Goal: Task Accomplishment & Management: Manage account settings

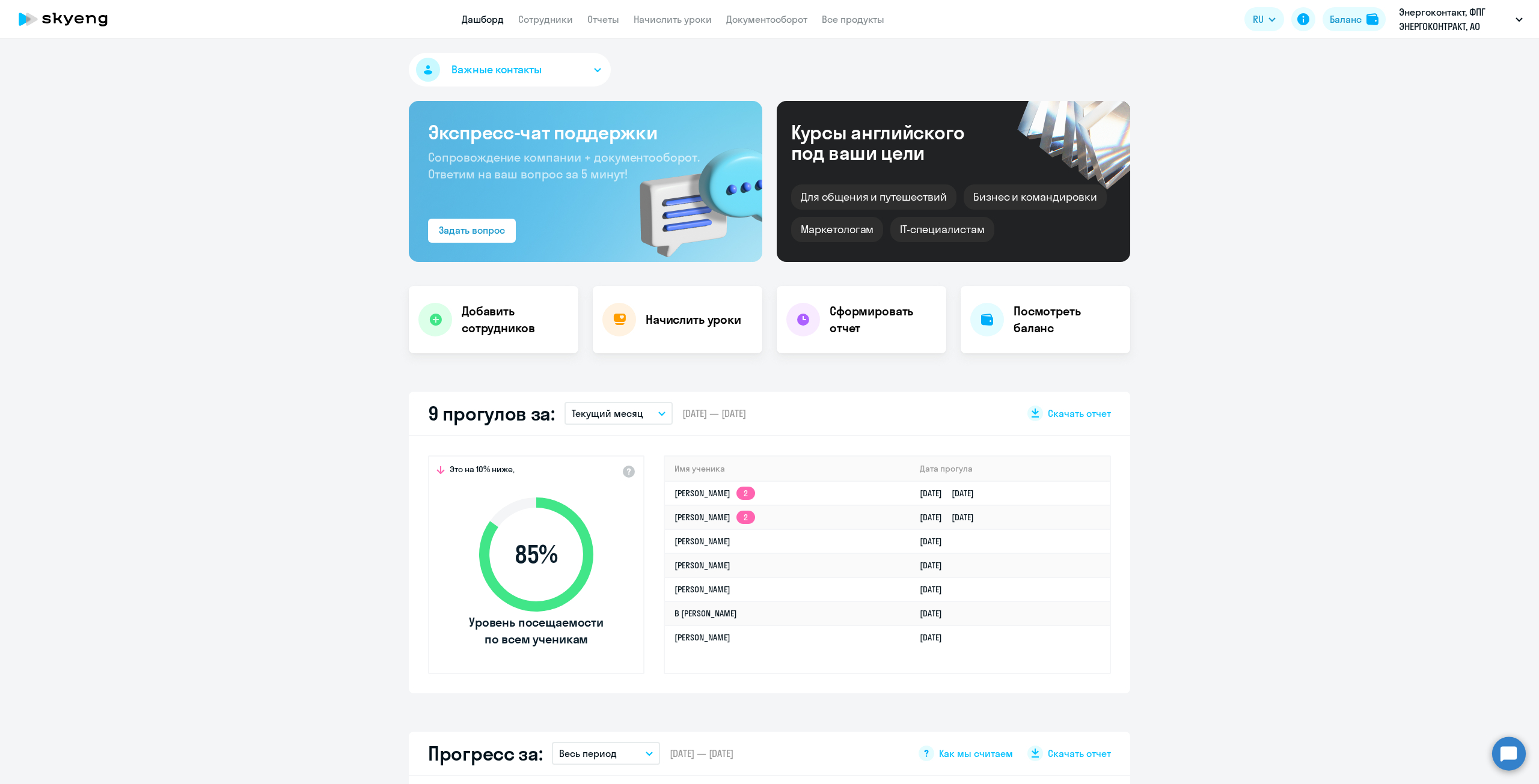
select select "30"
click at [488, 311] on h4 "Добавить сотрудников" at bounding box center [516, 319] width 107 height 34
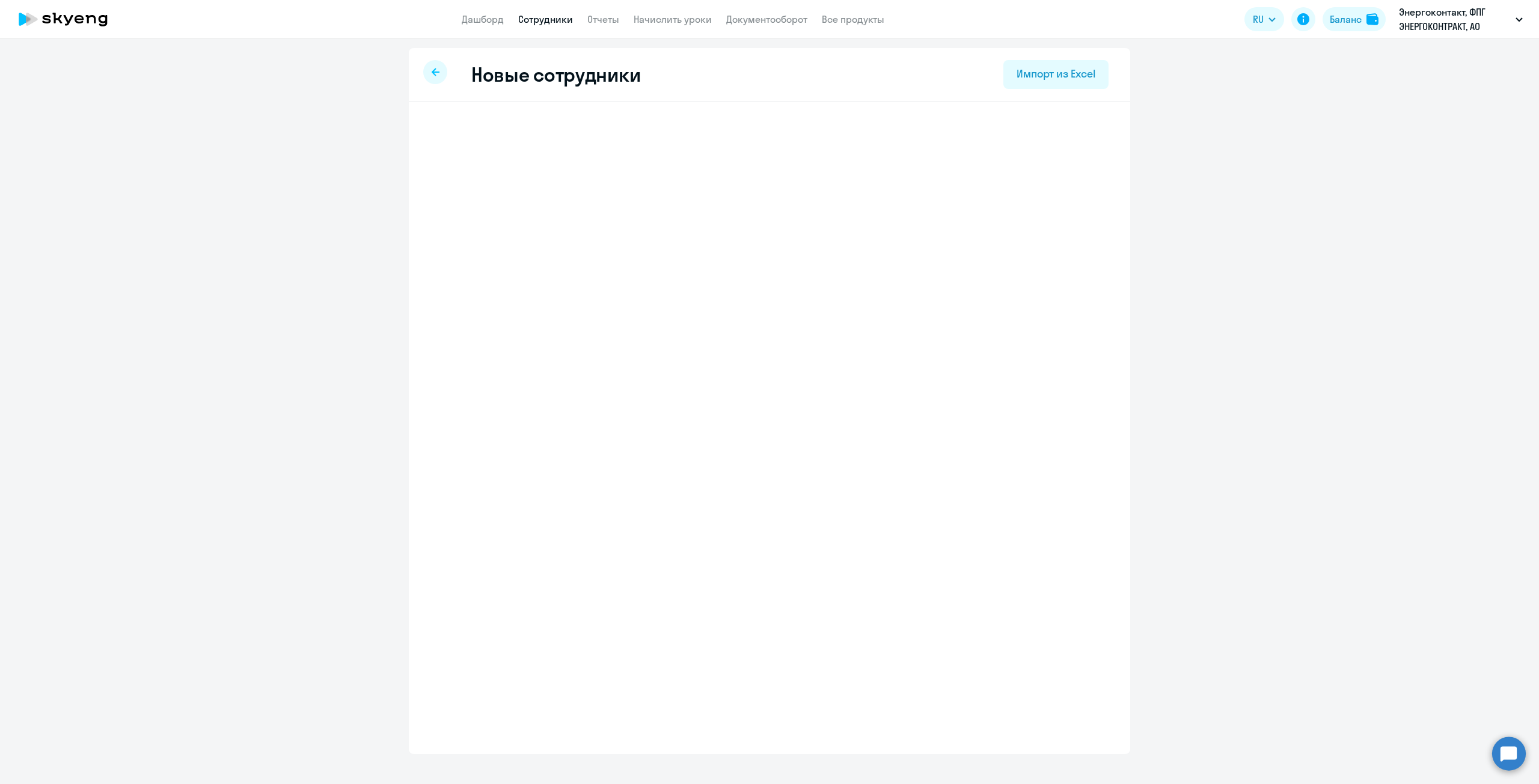
select select "english_adult_not_native_speaker"
select select "3"
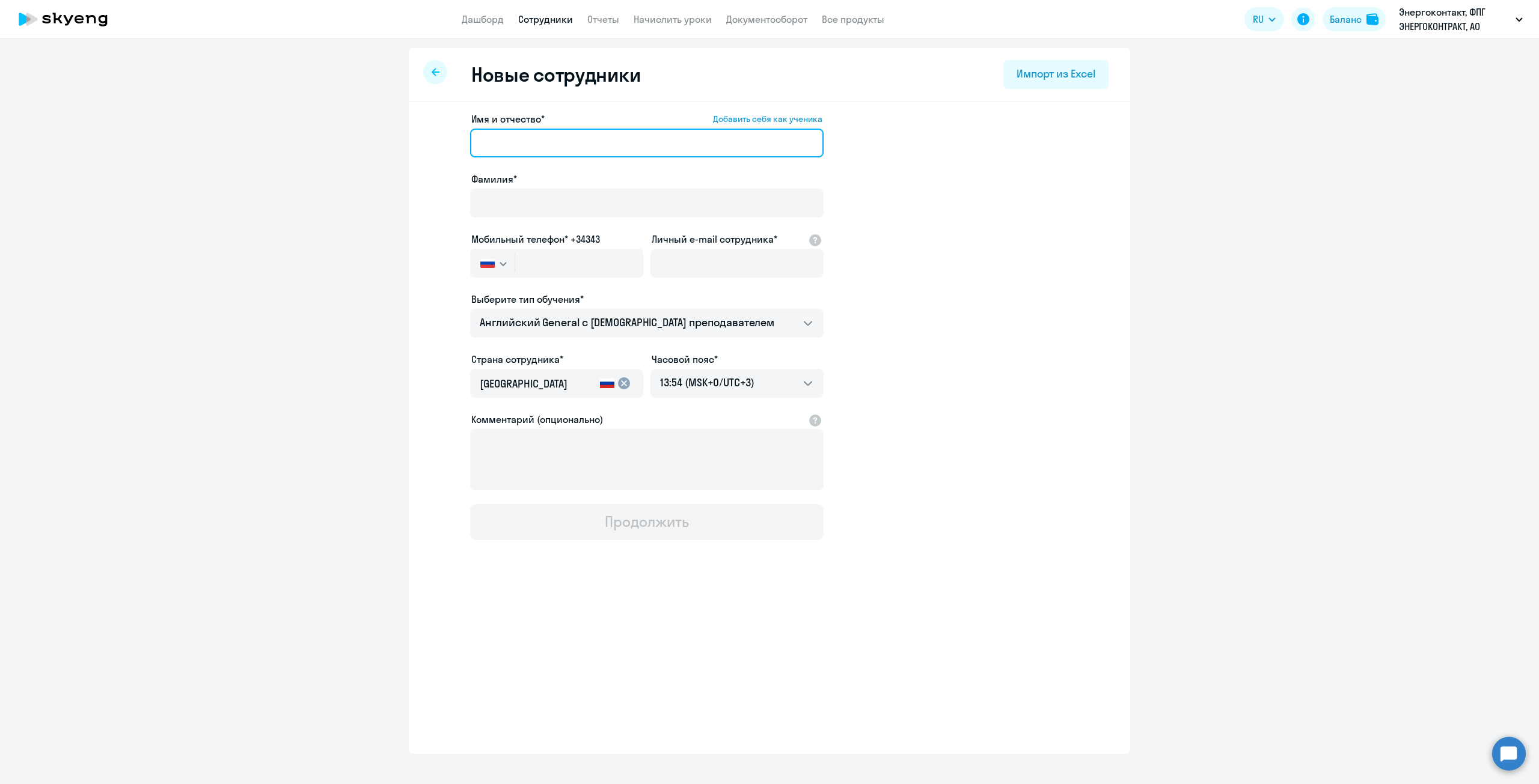
click at [569, 152] on input "Имя и отчество* Добавить себя как ученика" at bounding box center [647, 143] width 353 height 29
type input "[PERSON_NAME]"
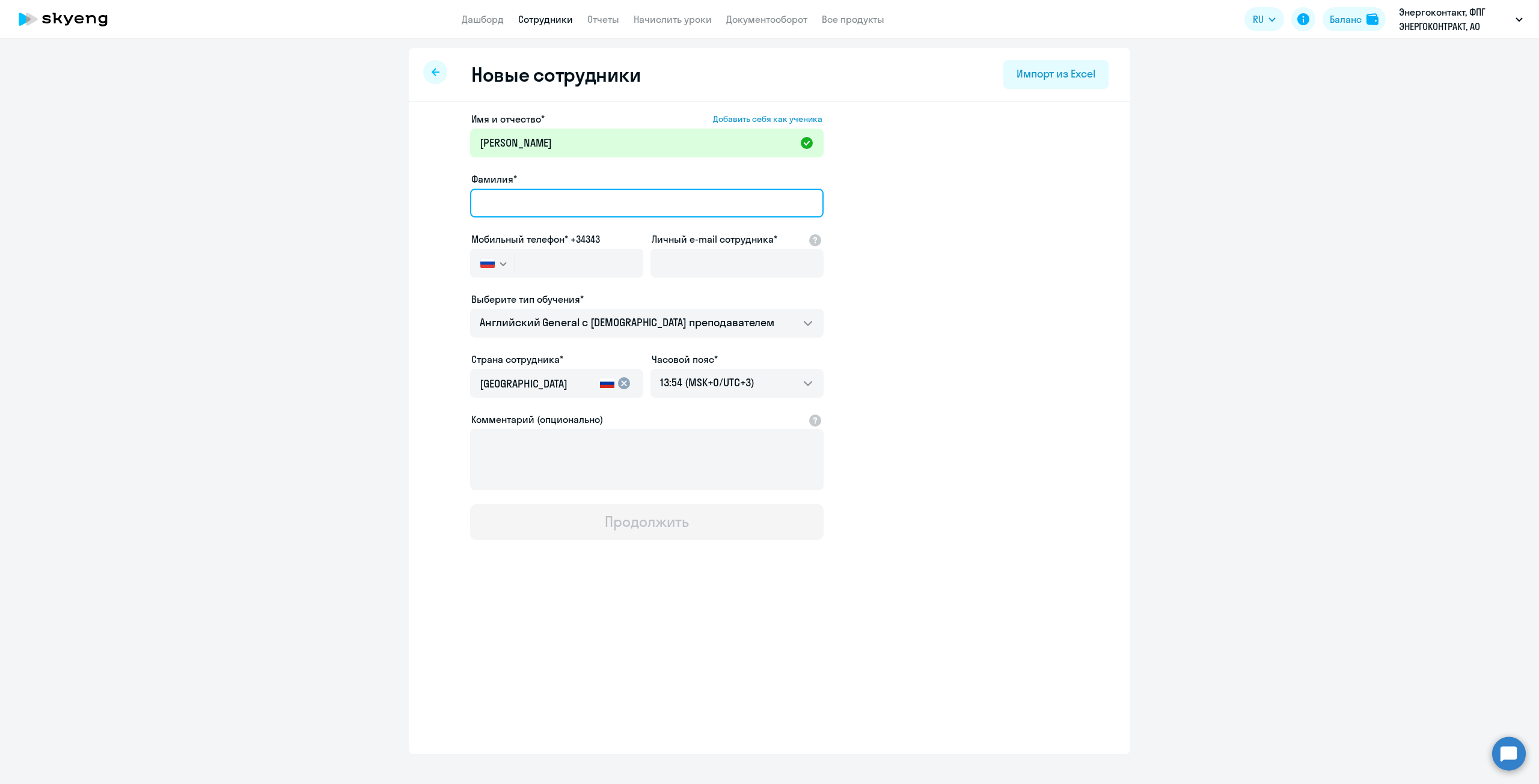
click at [561, 196] on input "Фамилия*" at bounding box center [647, 203] width 353 height 29
type input "[PERSON_NAME]"
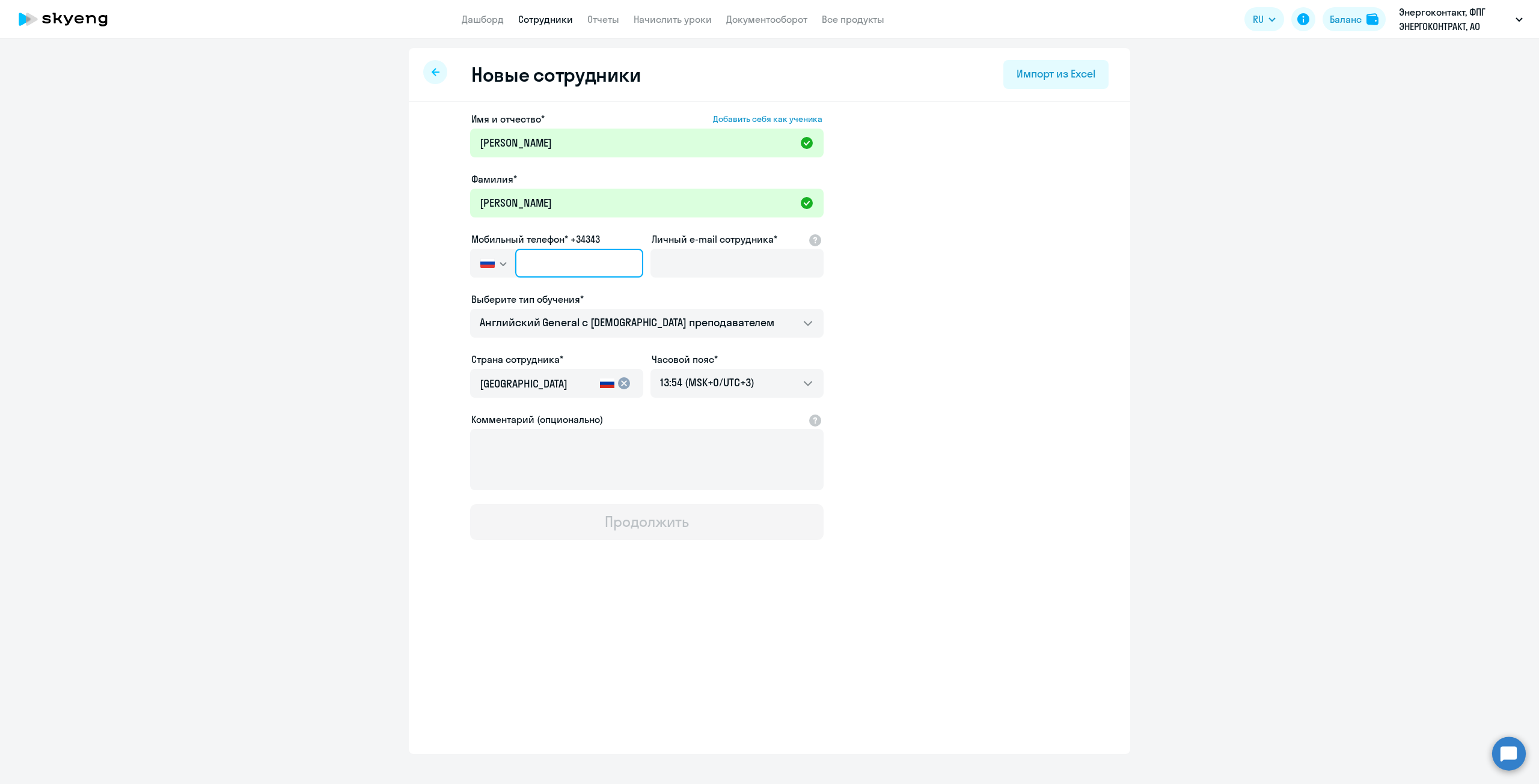
click at [528, 270] on input "text" at bounding box center [579, 263] width 128 height 29
paste input "[PHONE_NUMBER]"
type input "[PHONE_NUMBER]"
click at [716, 271] on input "Личный e-mail сотрудника*" at bounding box center [737, 263] width 173 height 29
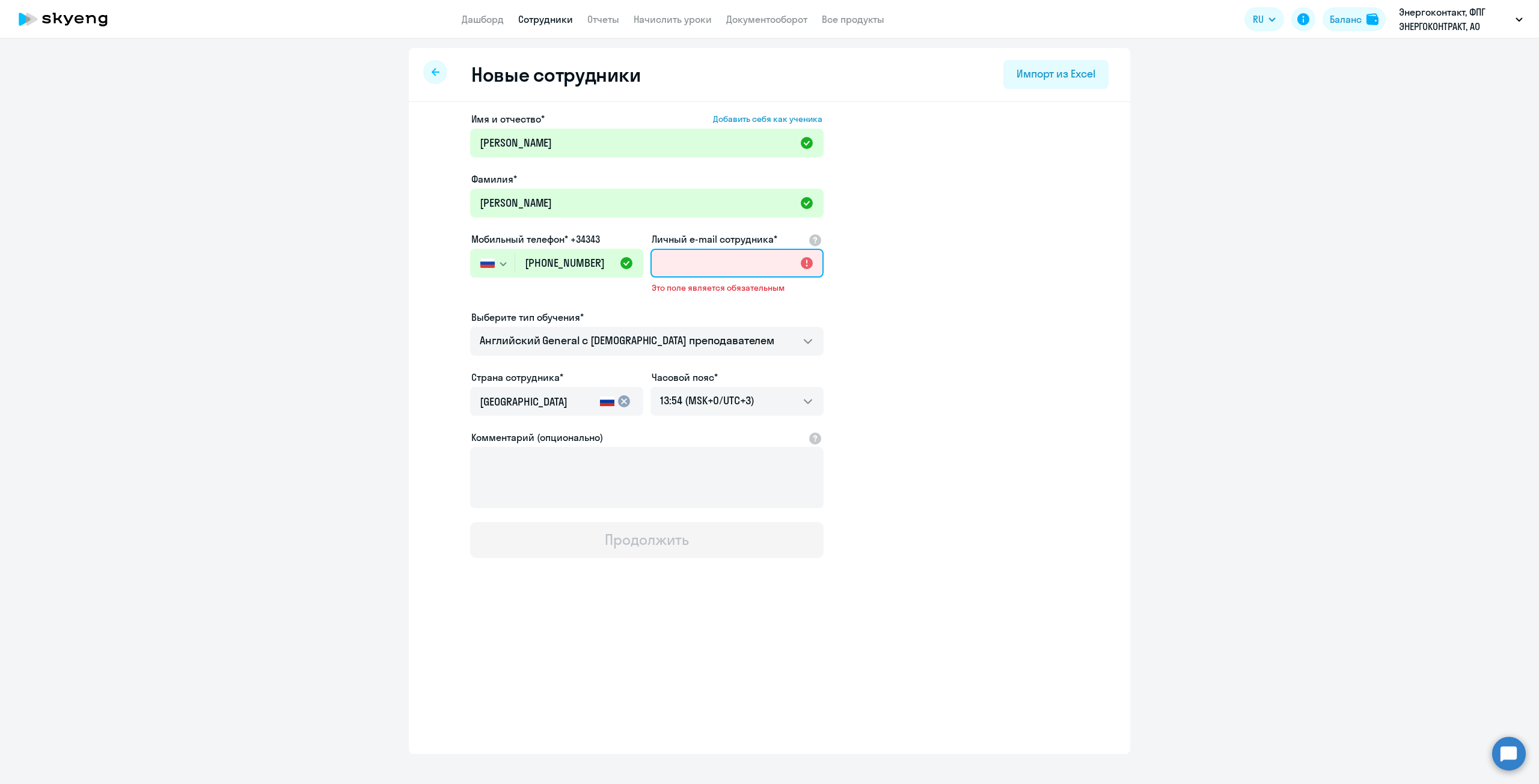
paste input "[EMAIL_ADDRESS][PERSON_NAME][DOMAIN_NAME]"
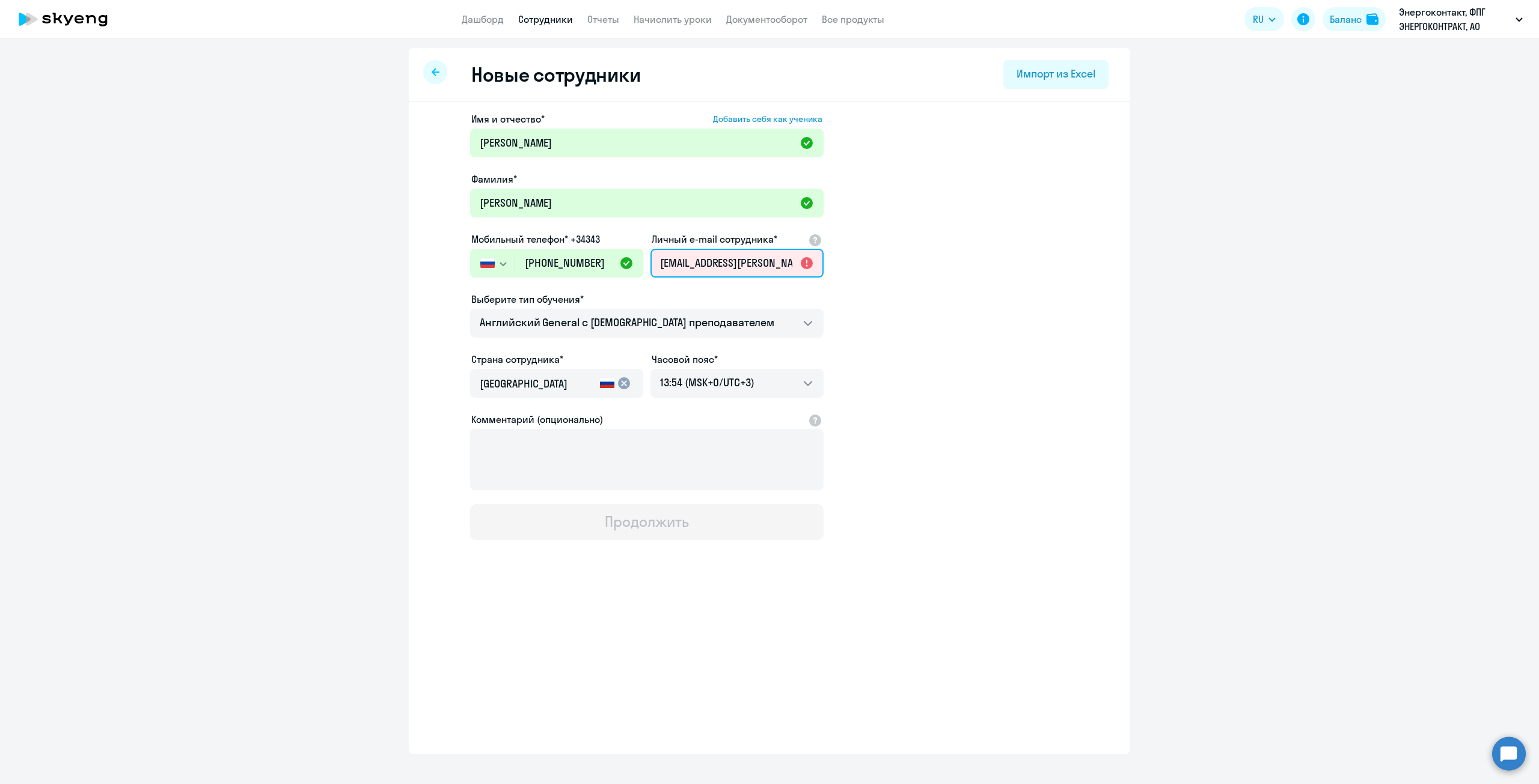
scroll to position [0, 22]
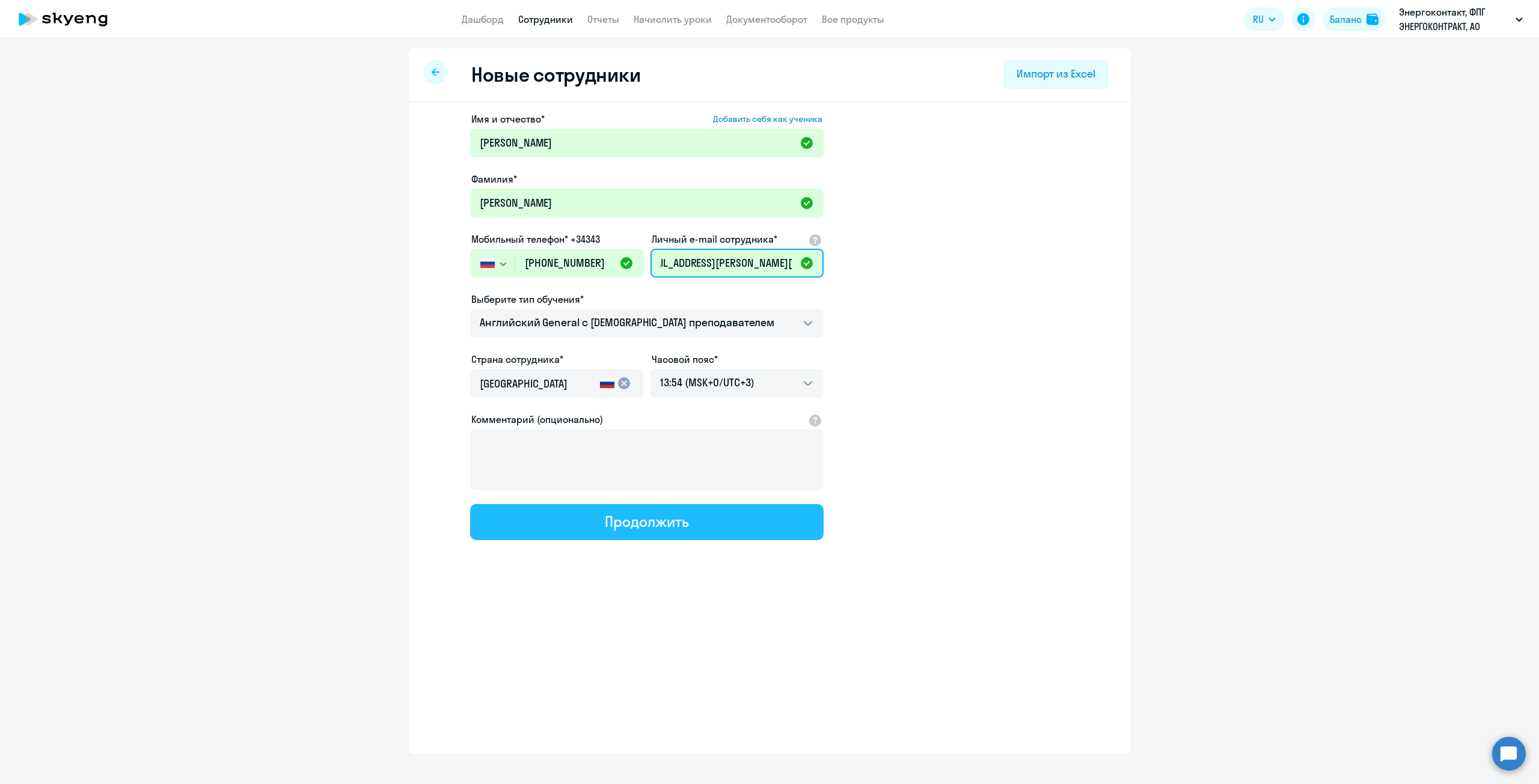
type input "[EMAIL_ADDRESS][PERSON_NAME][DOMAIN_NAME]"
click at [720, 529] on button "Продолжить" at bounding box center [647, 522] width 353 height 36
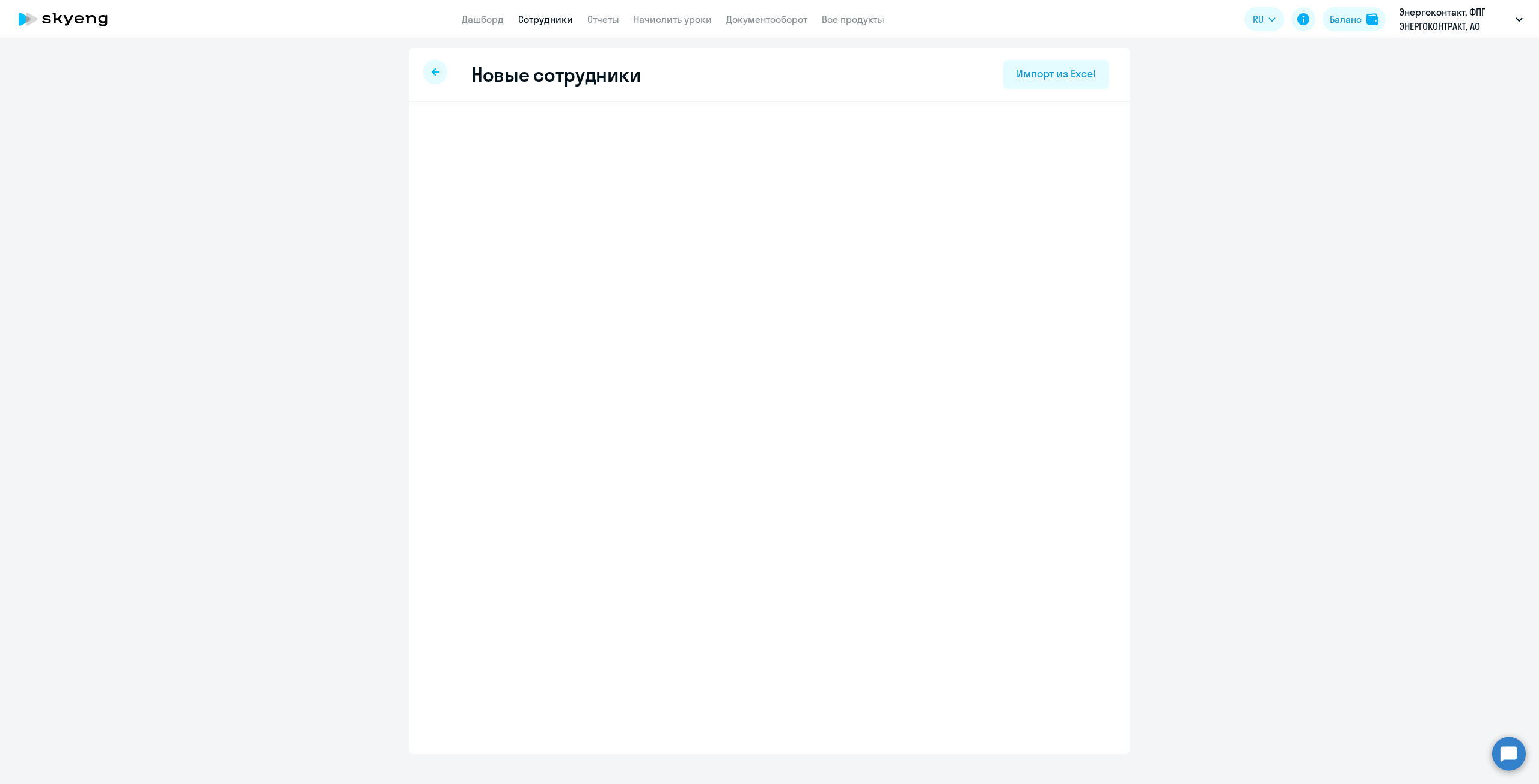
select select "english_adult_not_native_speaker"
select select "3"
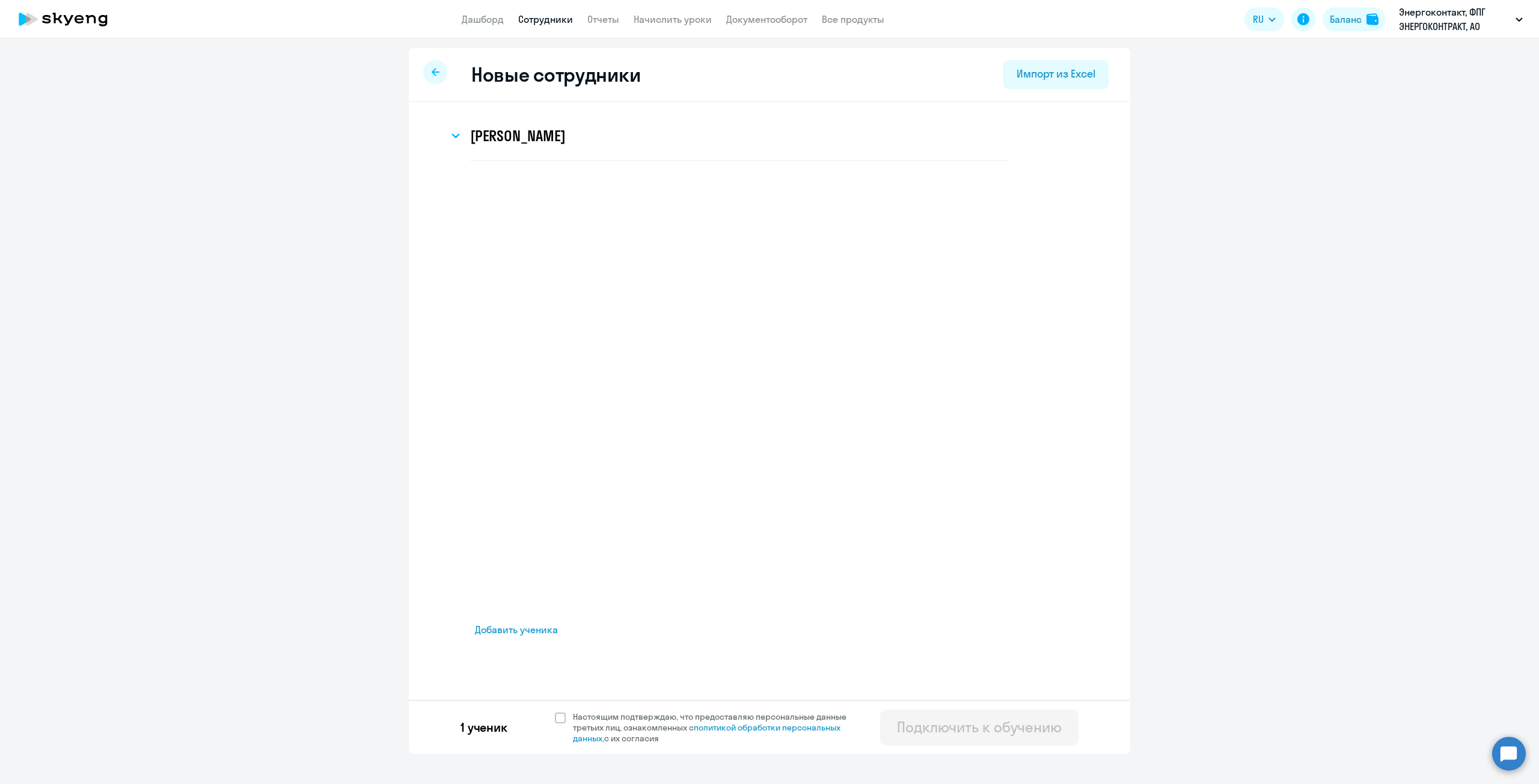
scroll to position [0, 0]
click at [559, 725] on label "Настоящим подтверждаю, что предоставляю персональные данные третьих лиц, ознако…" at bounding box center [708, 728] width 306 height 33
click at [555, 712] on input "Настоящим подтверждаю, что предоставляю персональные данные третьих лиц, ознако…" at bounding box center [554, 711] width 1 height 1
checkbox input "true"
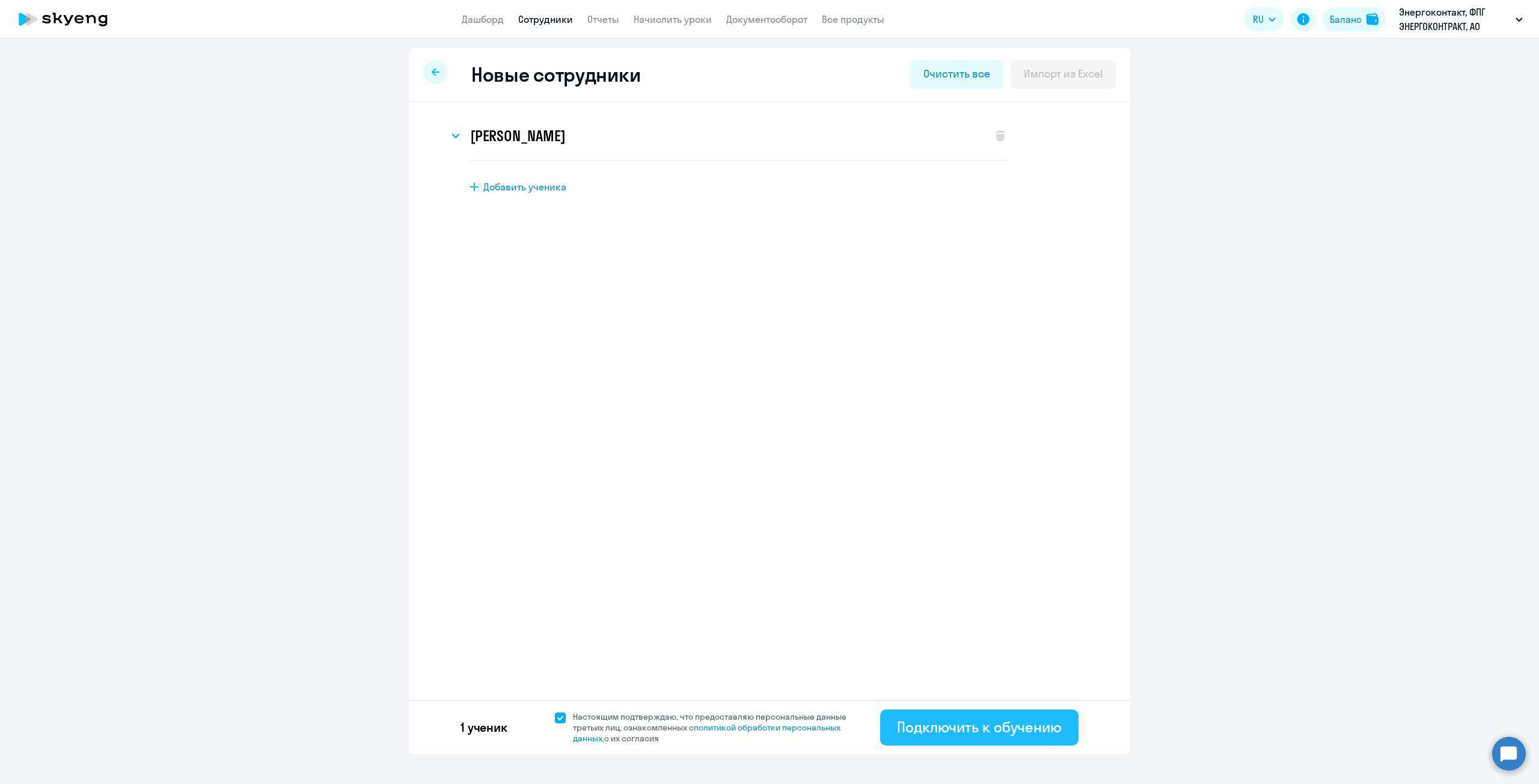
click at [1024, 723] on div "Подключить к обучению" at bounding box center [979, 727] width 164 height 19
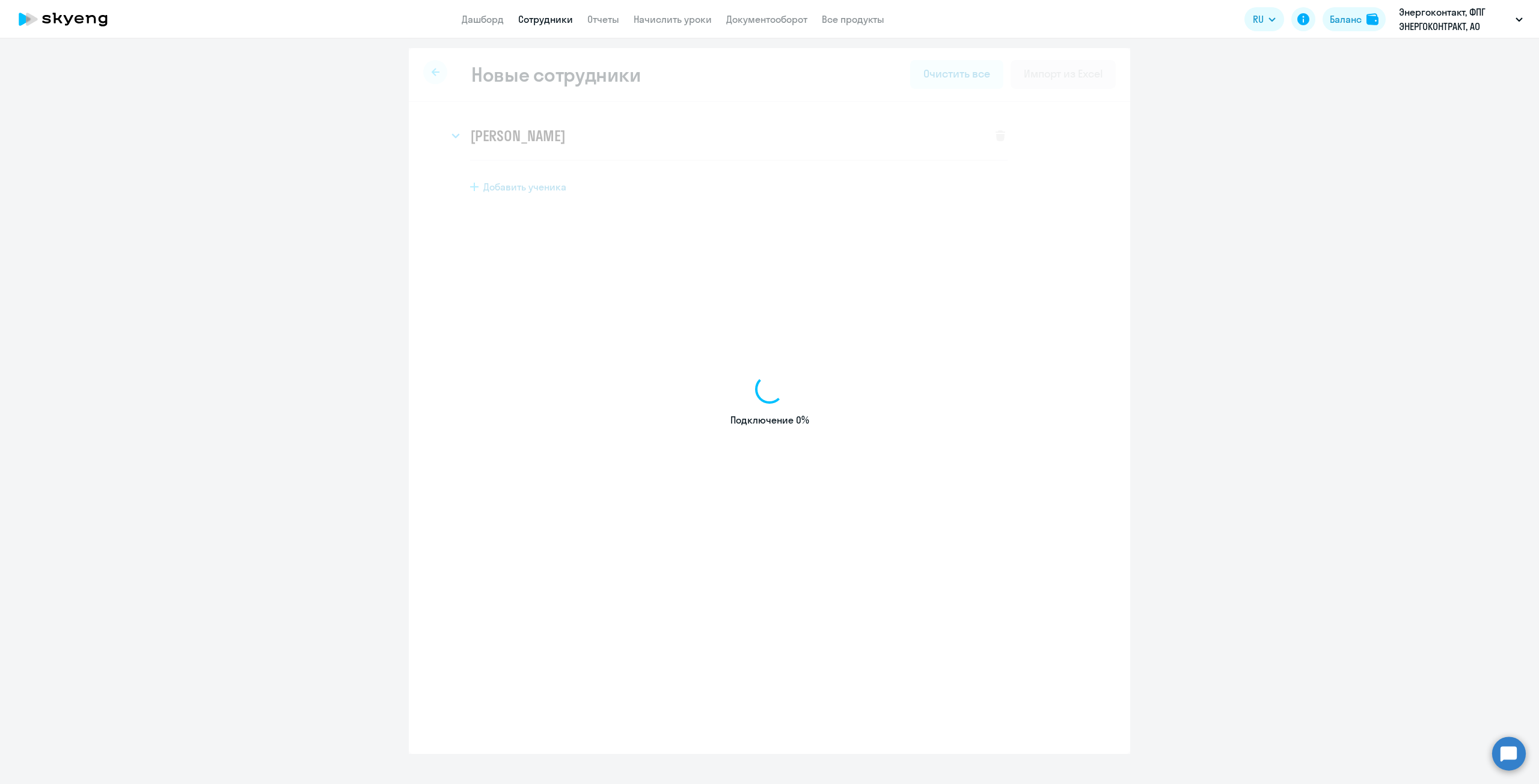
select select "english_adult_not_native_speaker"
select select "3"
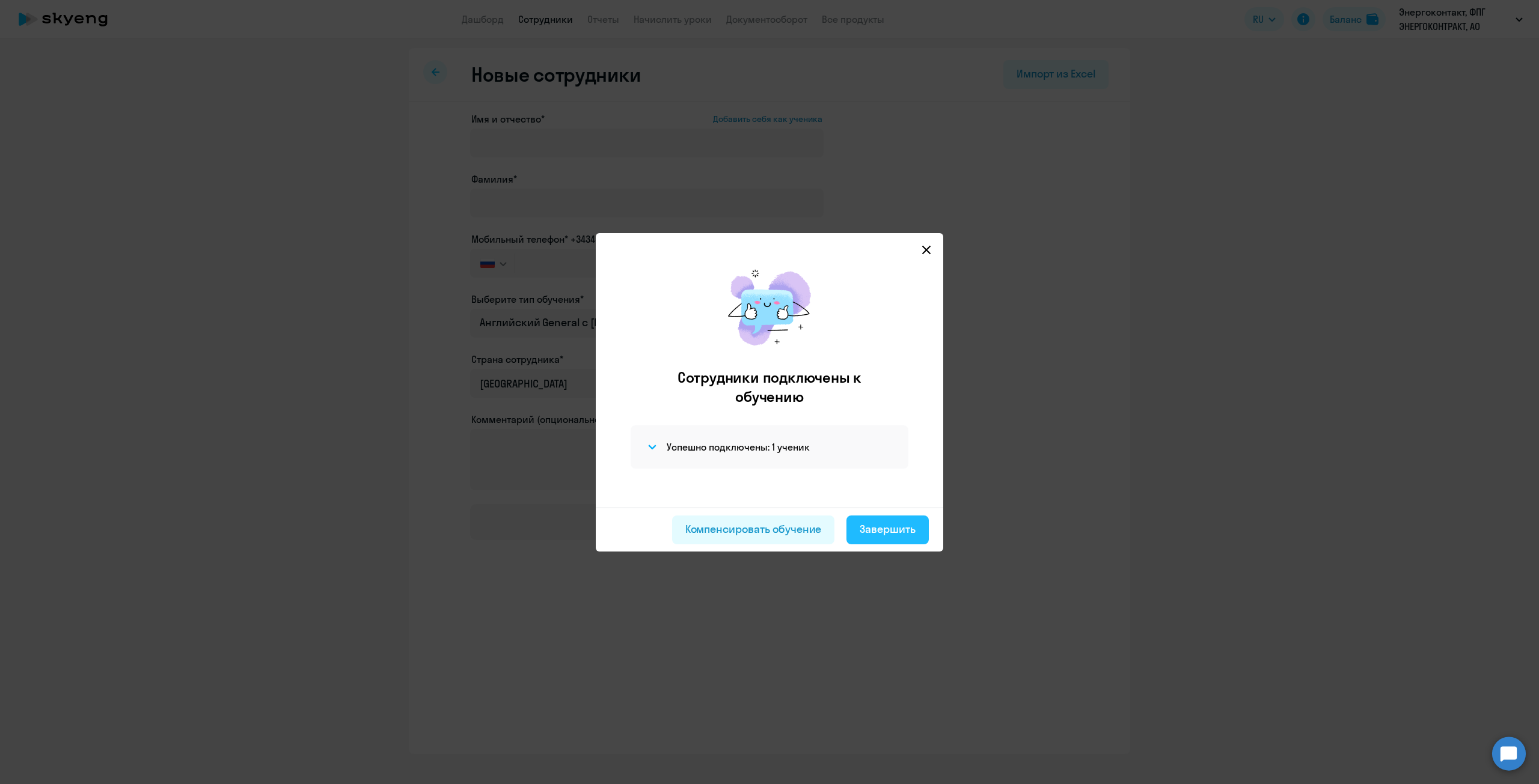
click at [887, 537] on div "Завершить" at bounding box center [887, 529] width 56 height 16
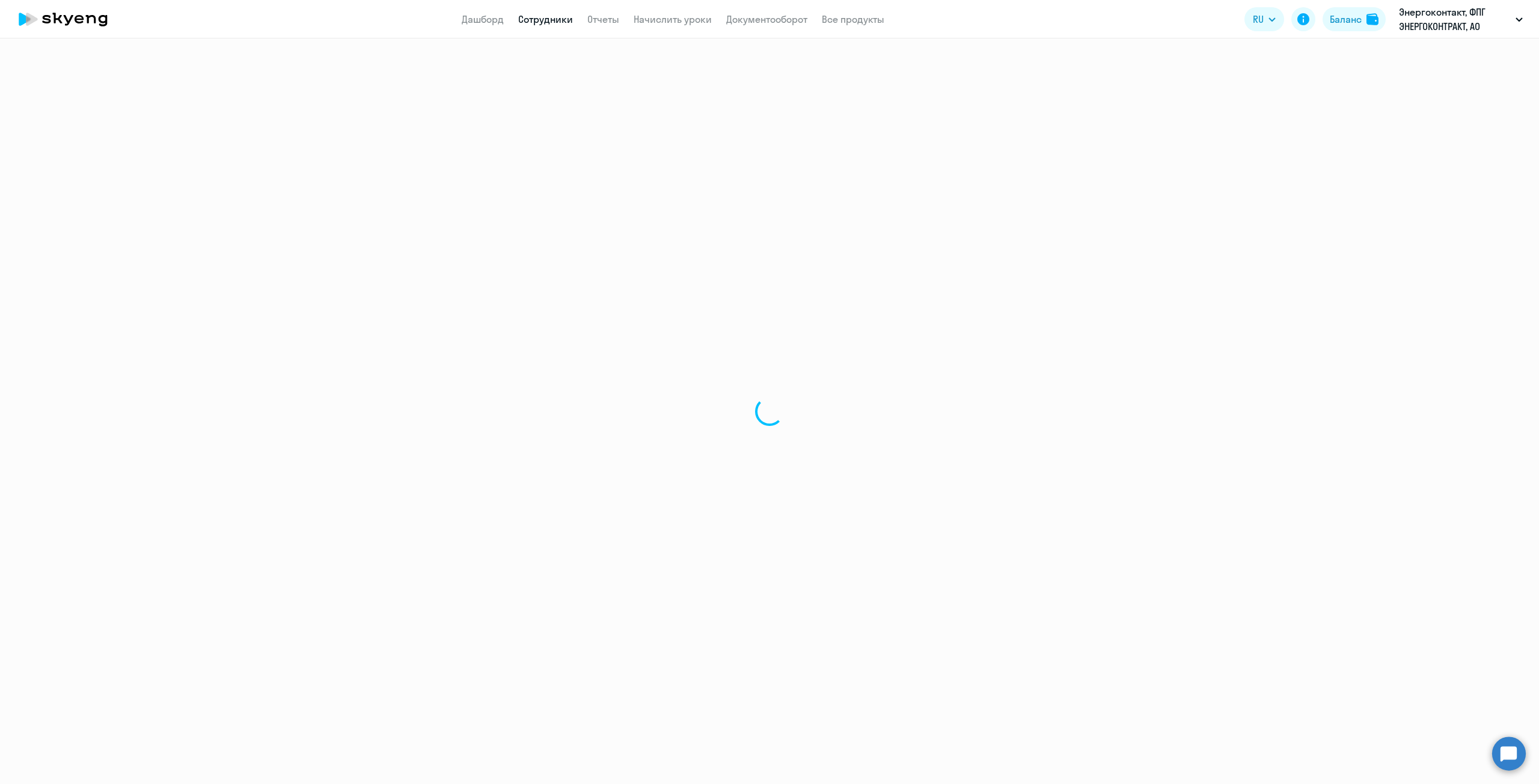
select select "30"
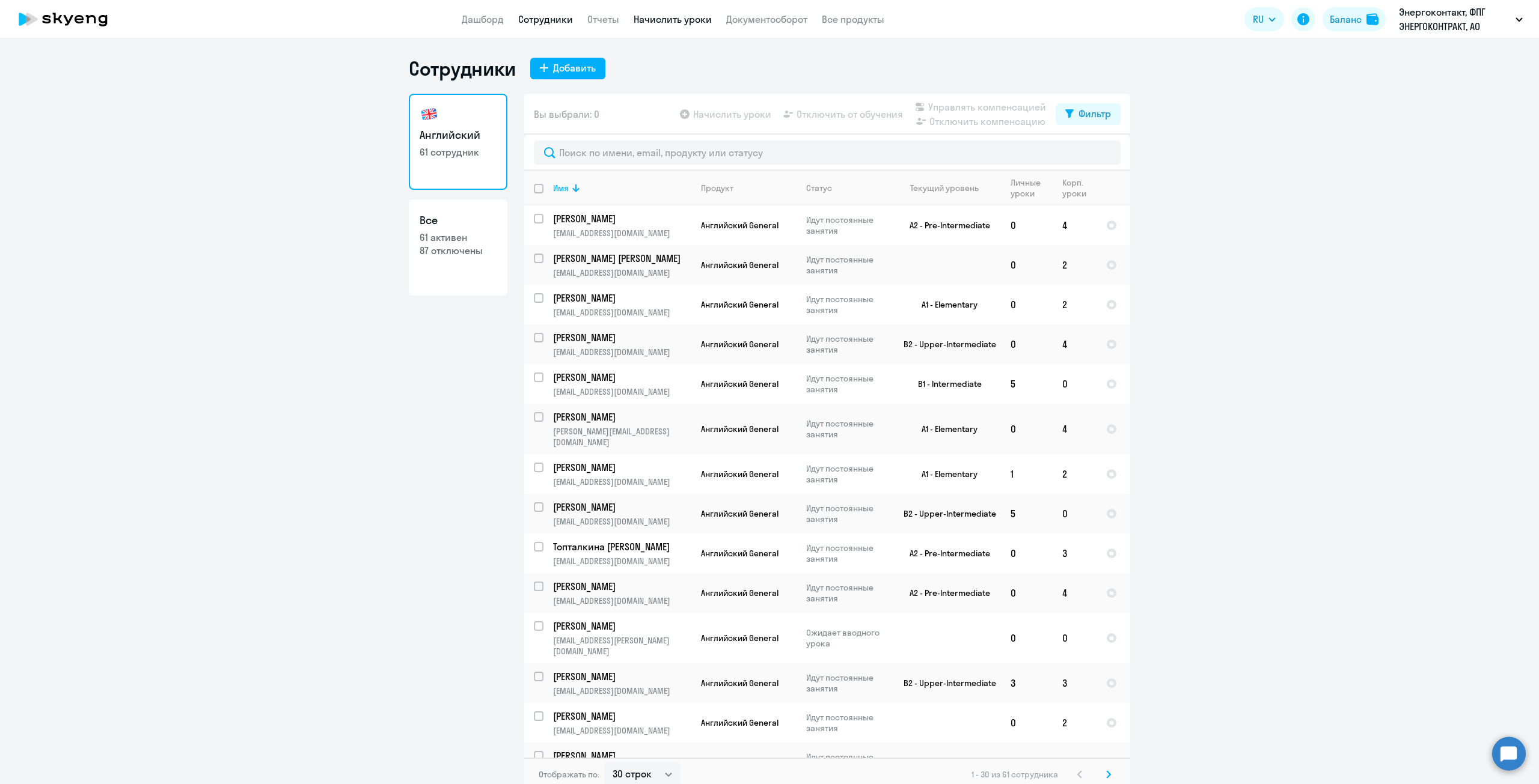
click at [651, 23] on link "Начислить уроки" at bounding box center [673, 19] width 78 height 12
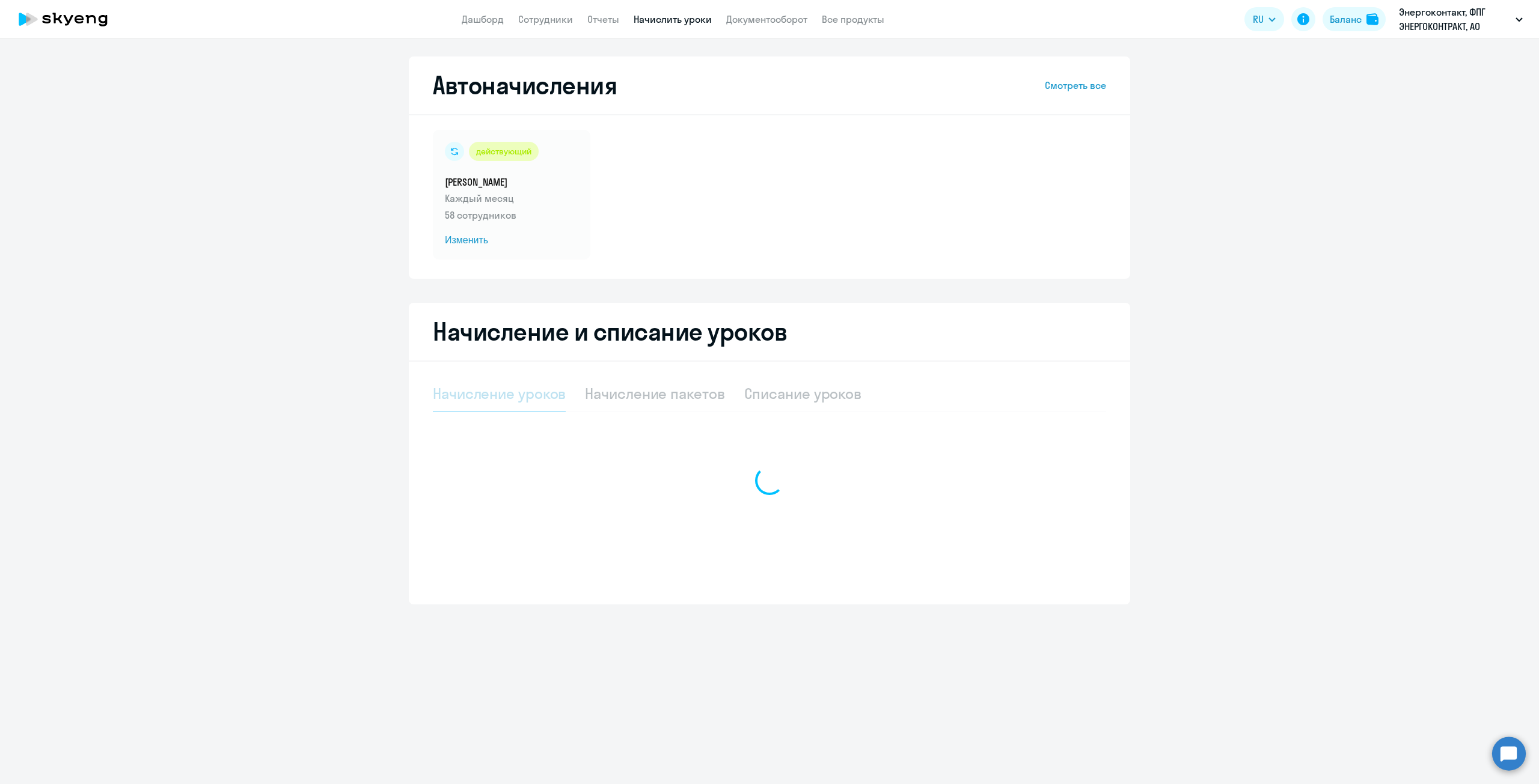
select select "10"
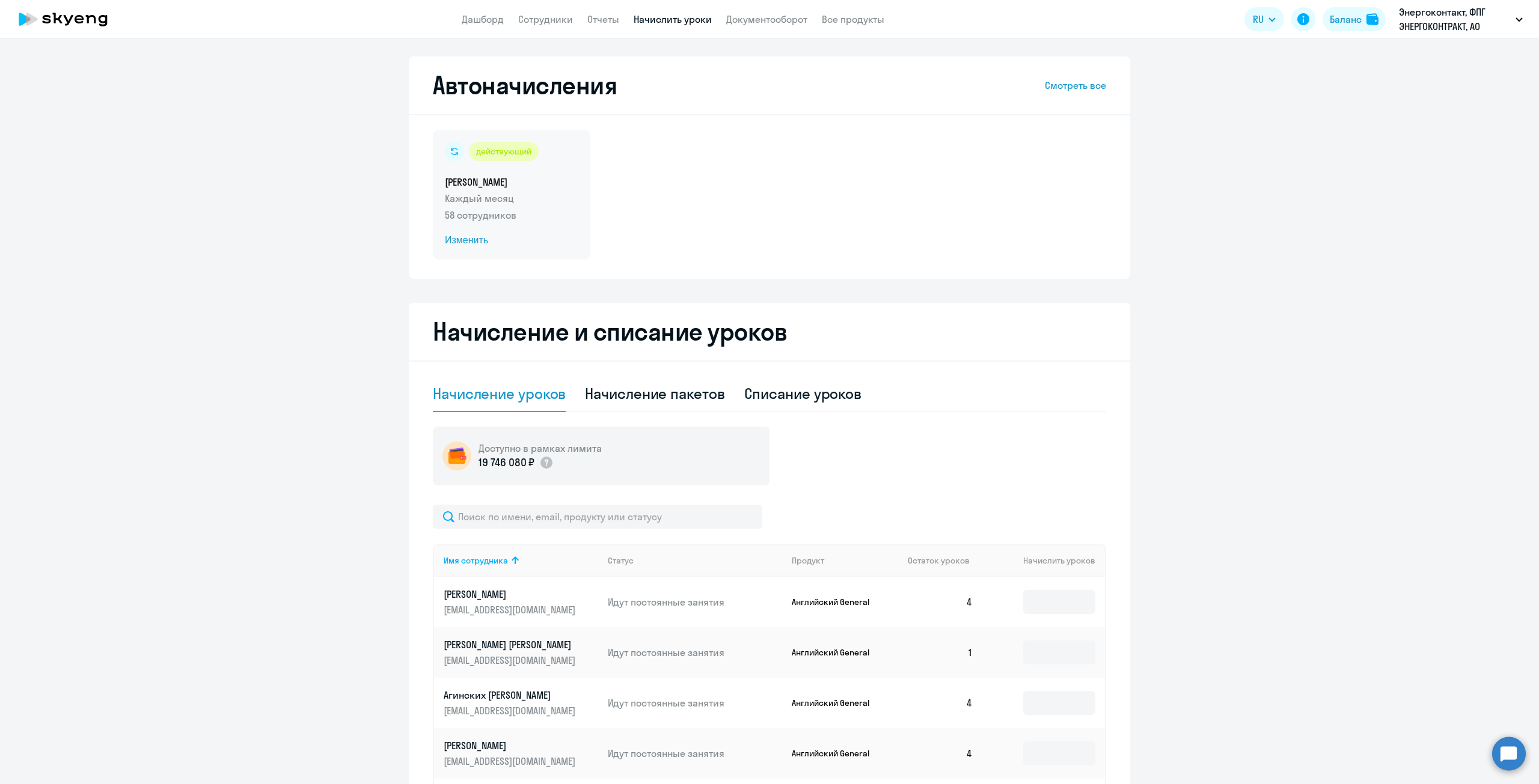
click at [460, 241] on span "Изменить" at bounding box center [511, 240] width 133 height 14
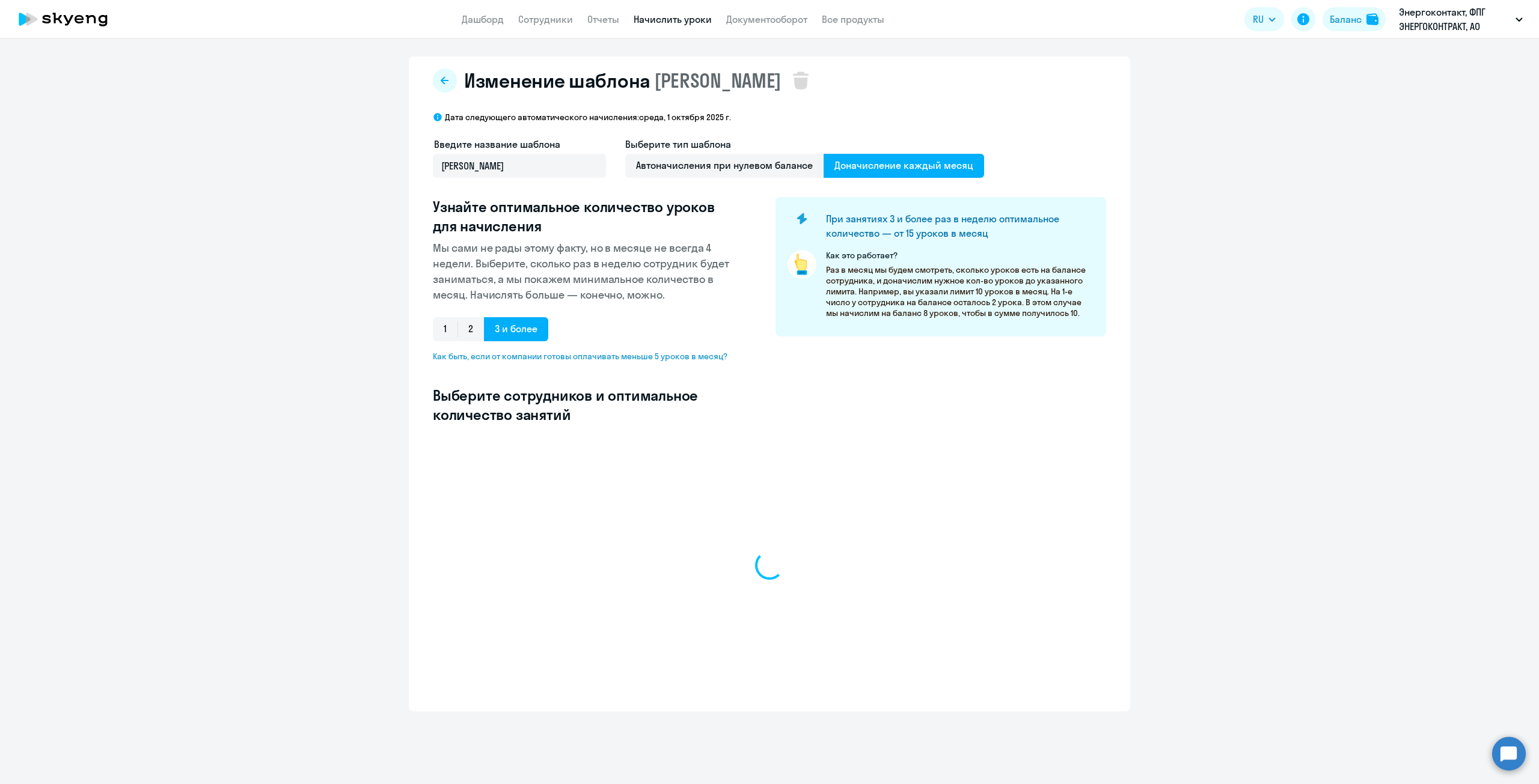
select select "10"
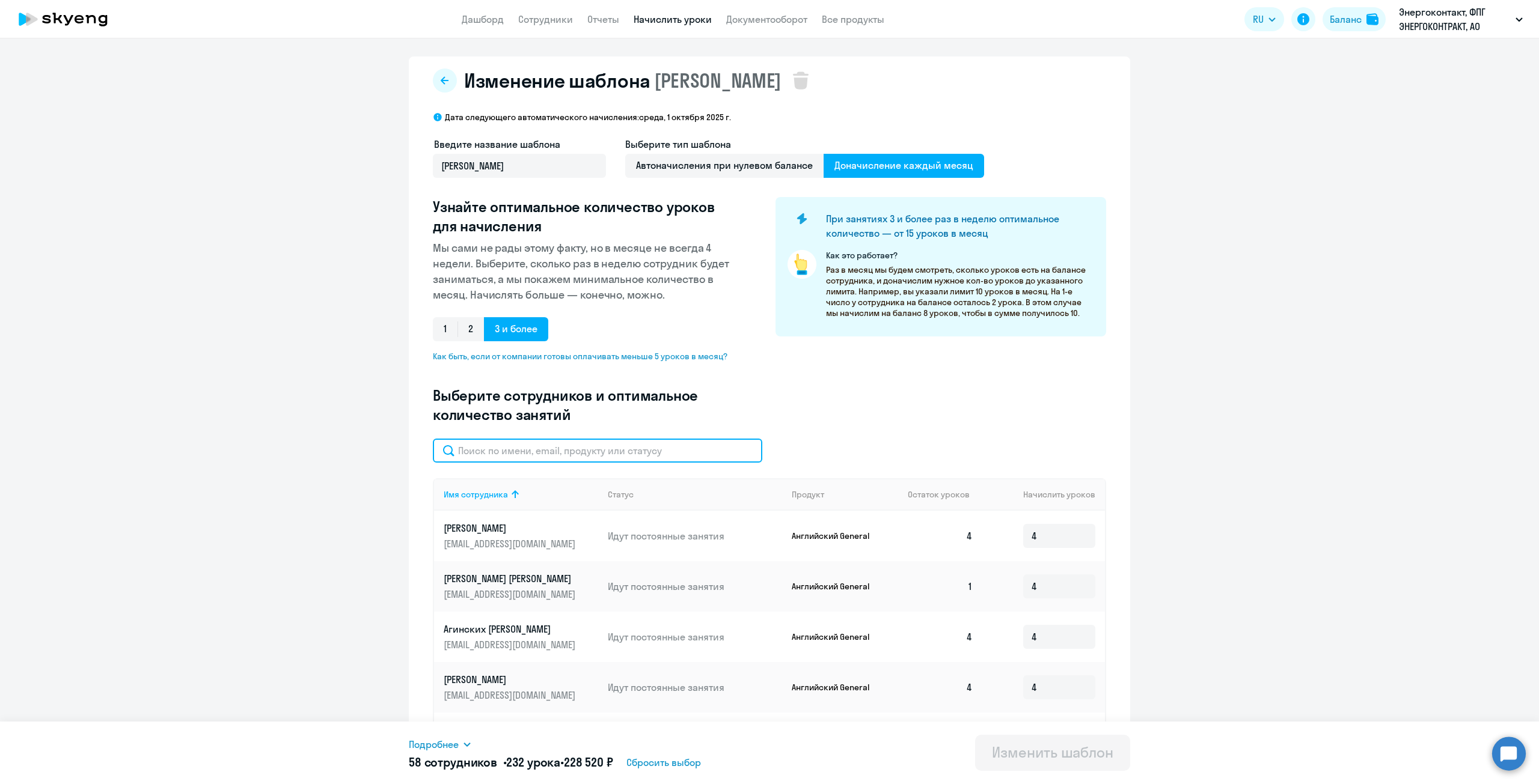
click at [601, 447] on input "text" at bounding box center [597, 450] width 330 height 24
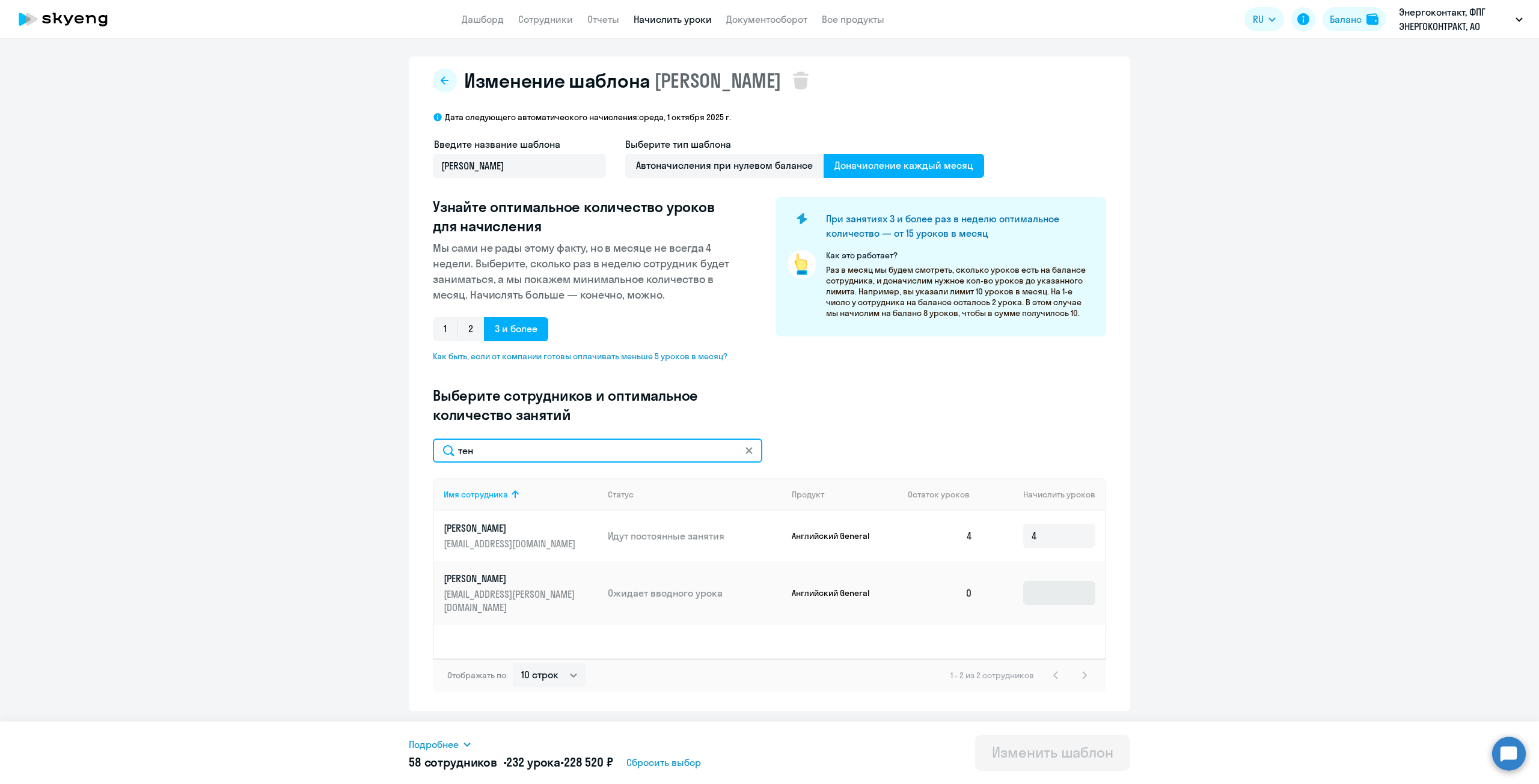
type input "тен"
click at [1042, 589] on input at bounding box center [1059, 593] width 72 height 24
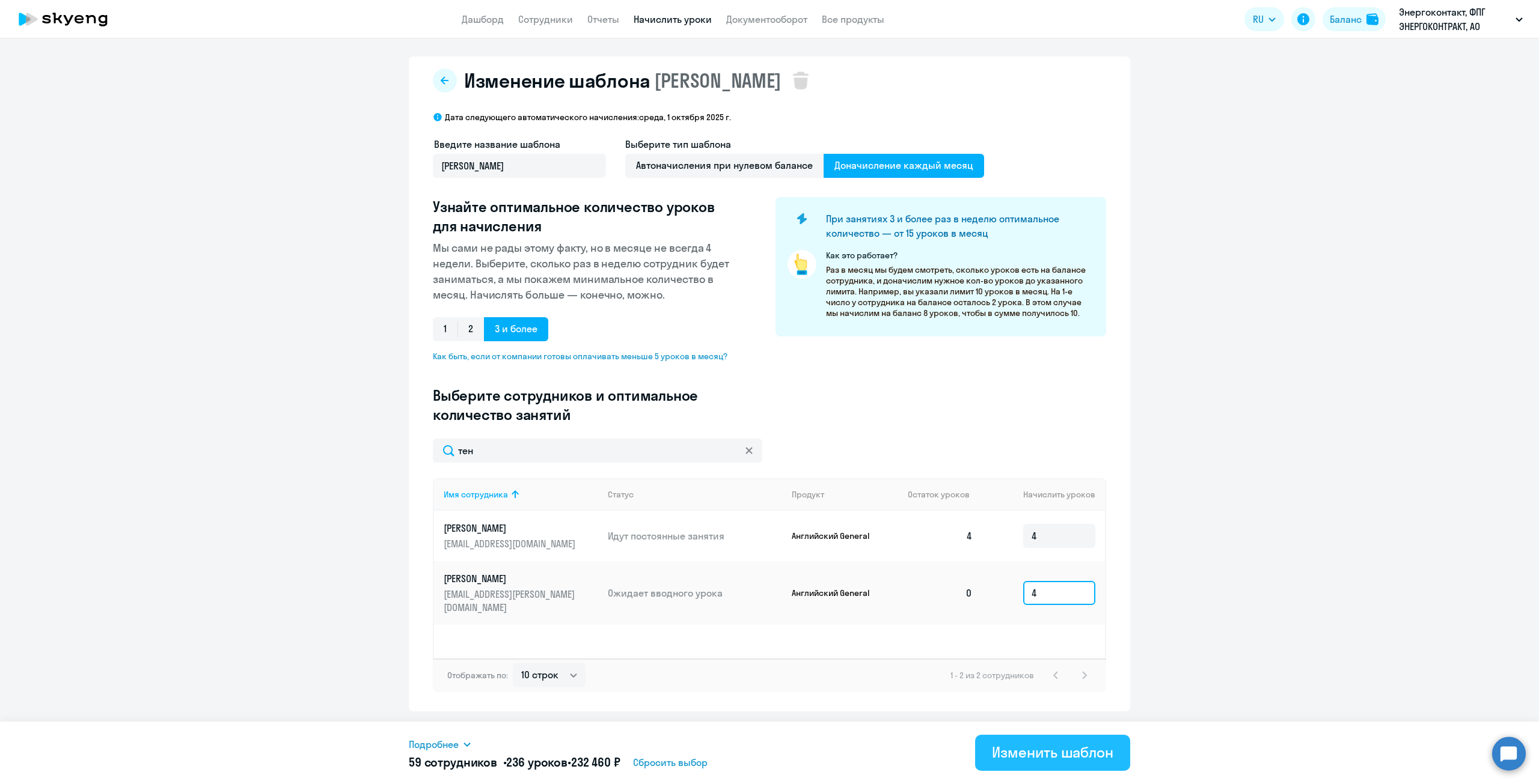
type input "4"
click at [1045, 756] on div "Изменить шаблон" at bounding box center [1053, 752] width 122 height 19
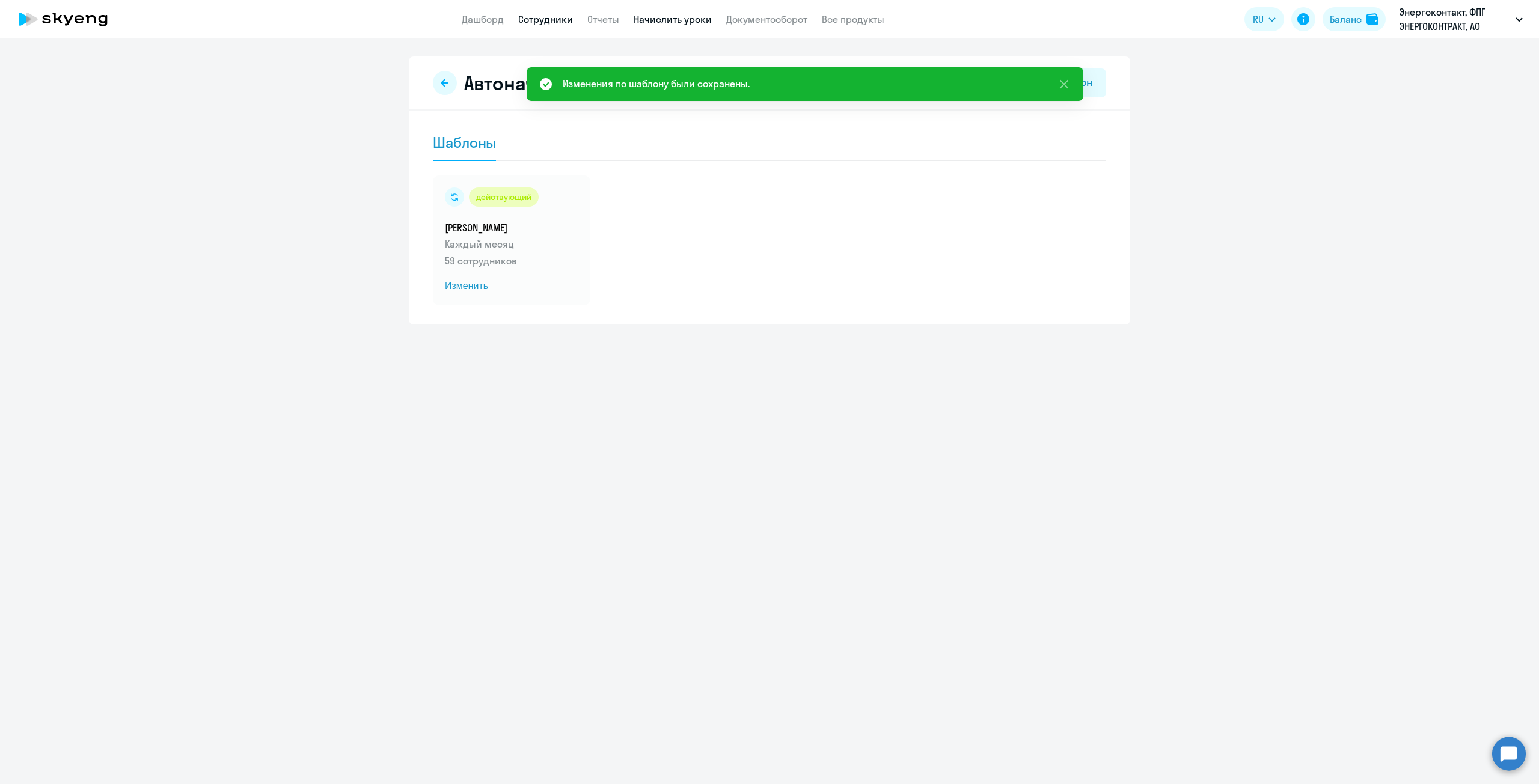
click at [536, 23] on link "Сотрудники" at bounding box center [545, 19] width 55 height 12
select select "30"
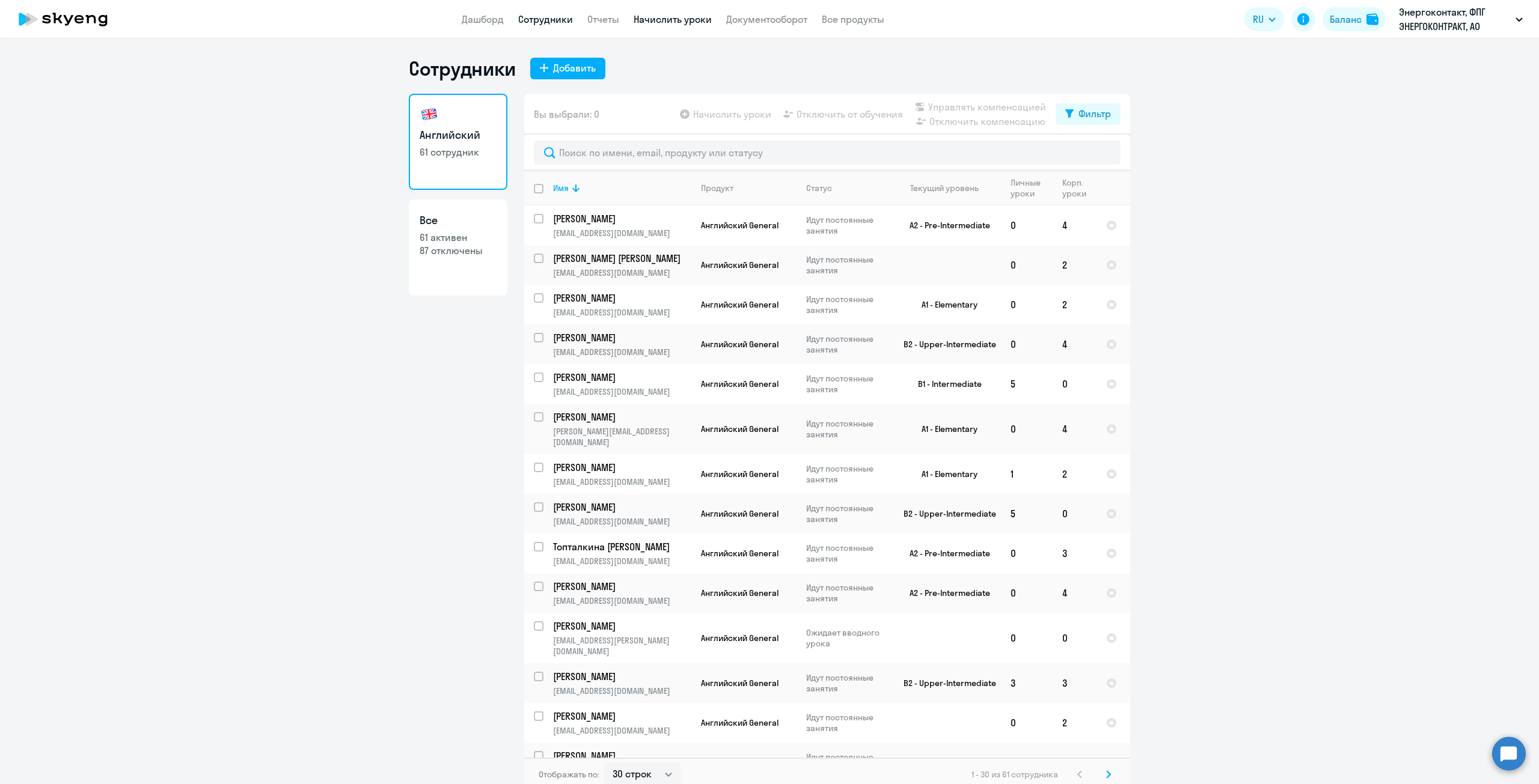
click at [651, 20] on link "Начислить уроки" at bounding box center [673, 19] width 78 height 12
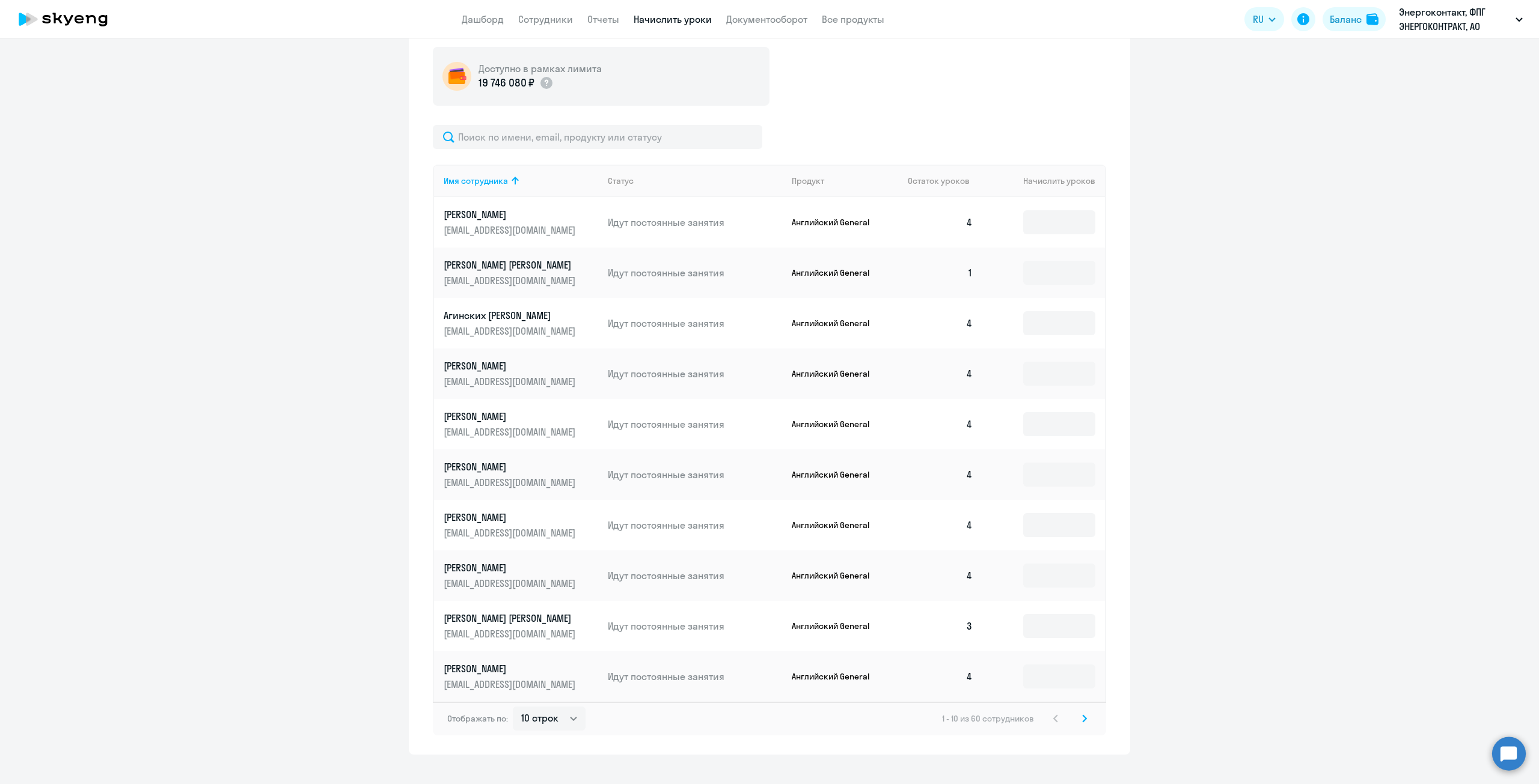
scroll to position [398, 0]
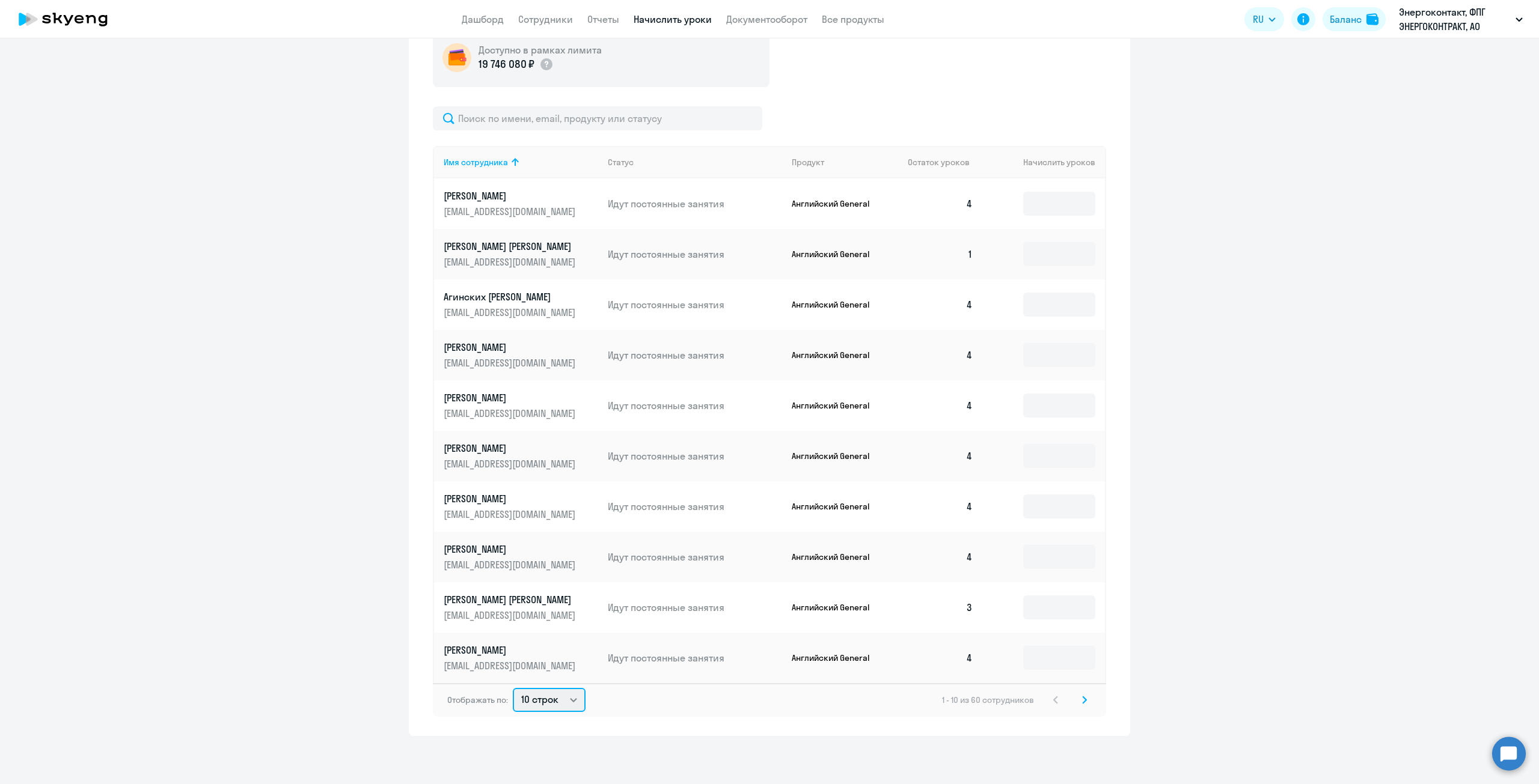
click at [575, 698] on select "10 строк 30 строк 50 строк" at bounding box center [549, 700] width 73 height 24
select select "50"
click at [512, 688] on select "10 строк 30 строк 50 строк" at bounding box center [549, 700] width 73 height 24
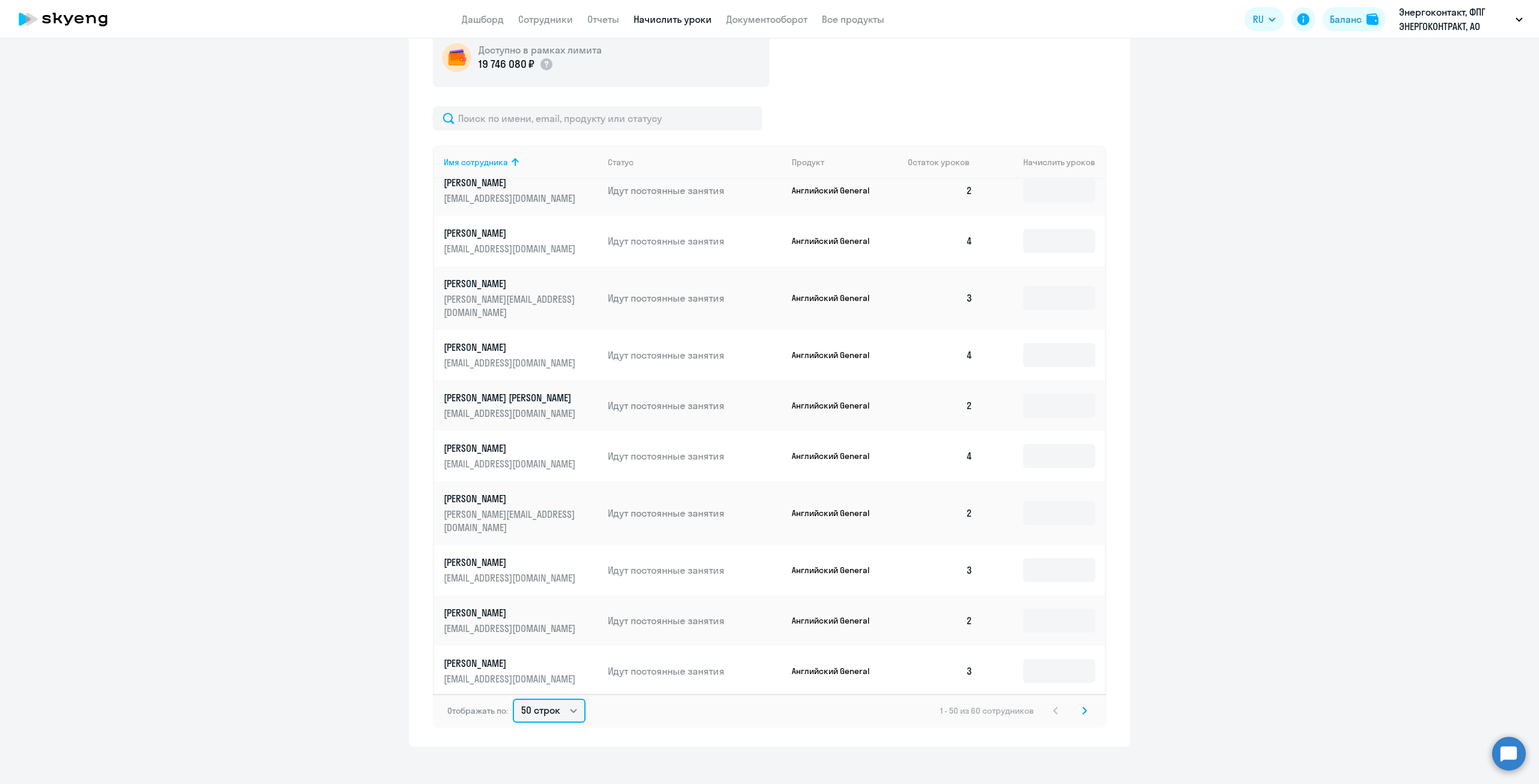
scroll to position [409, 0]
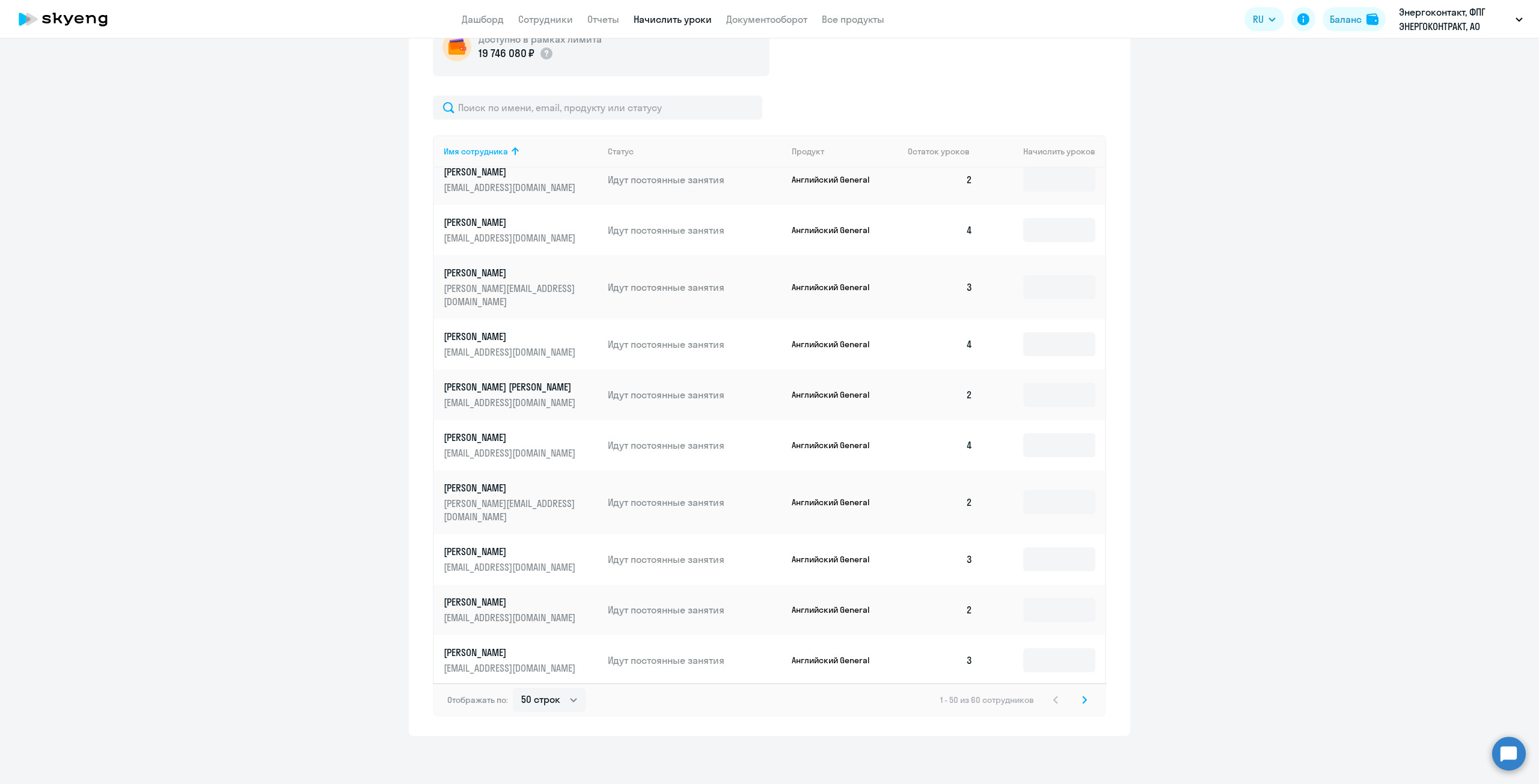
click at [1055, 706] on input at bounding box center [1059, 718] width 72 height 24
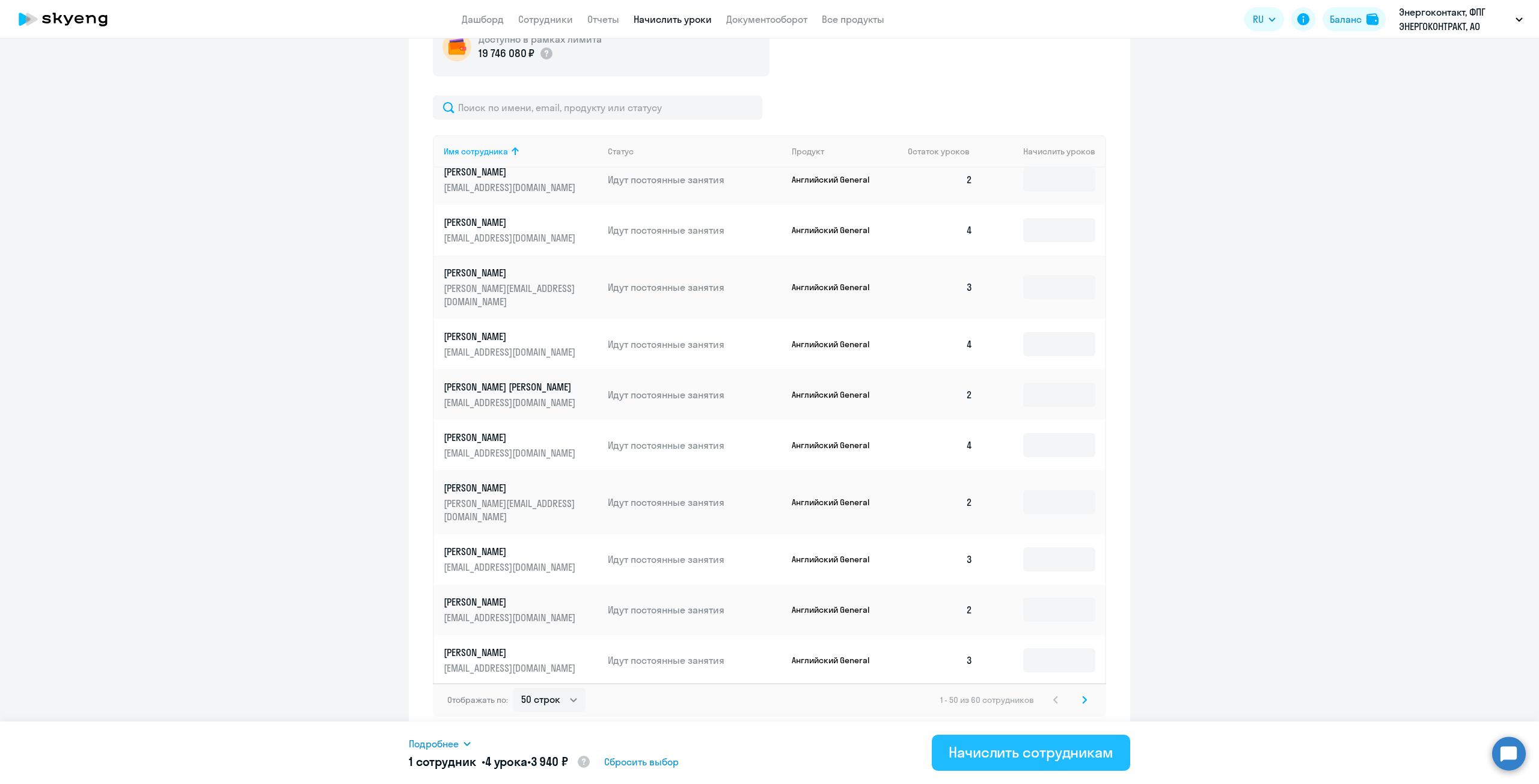
type input "4"
click at [1031, 748] on div "Начислить сотрудникам" at bounding box center [1031, 752] width 164 height 19
